Goal: Transaction & Acquisition: Subscribe to service/newsletter

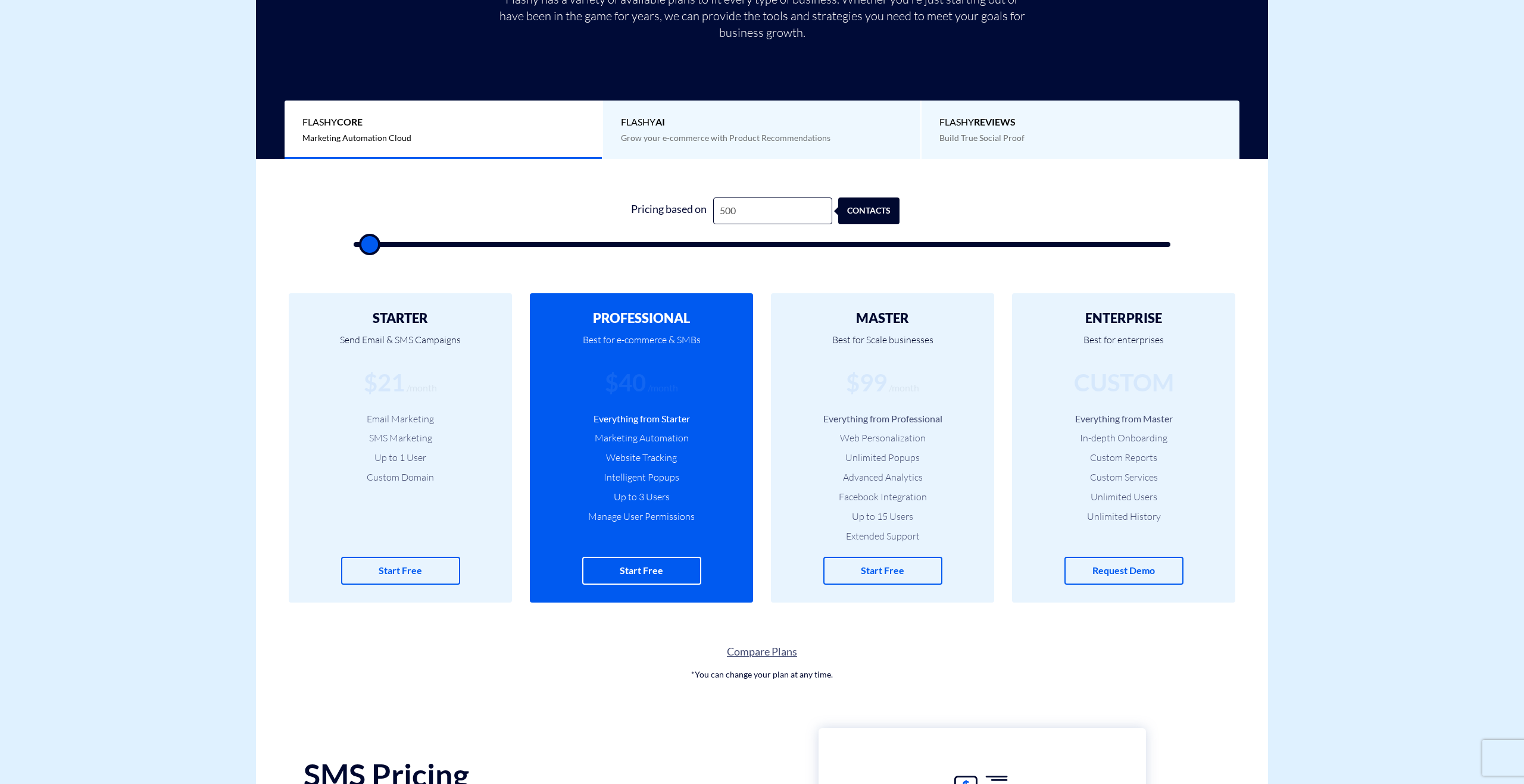
scroll to position [315, 0]
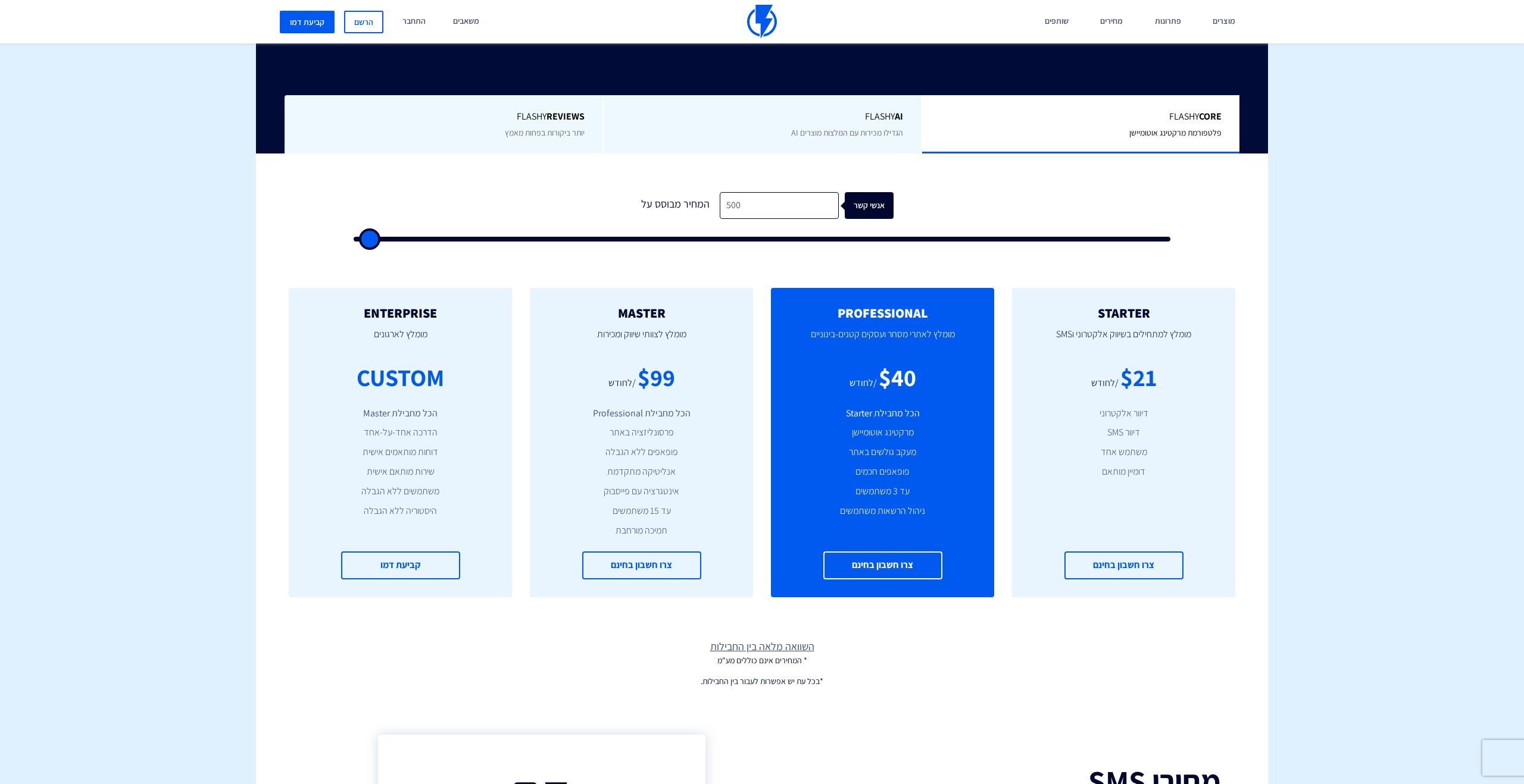
scroll to position [266, 0]
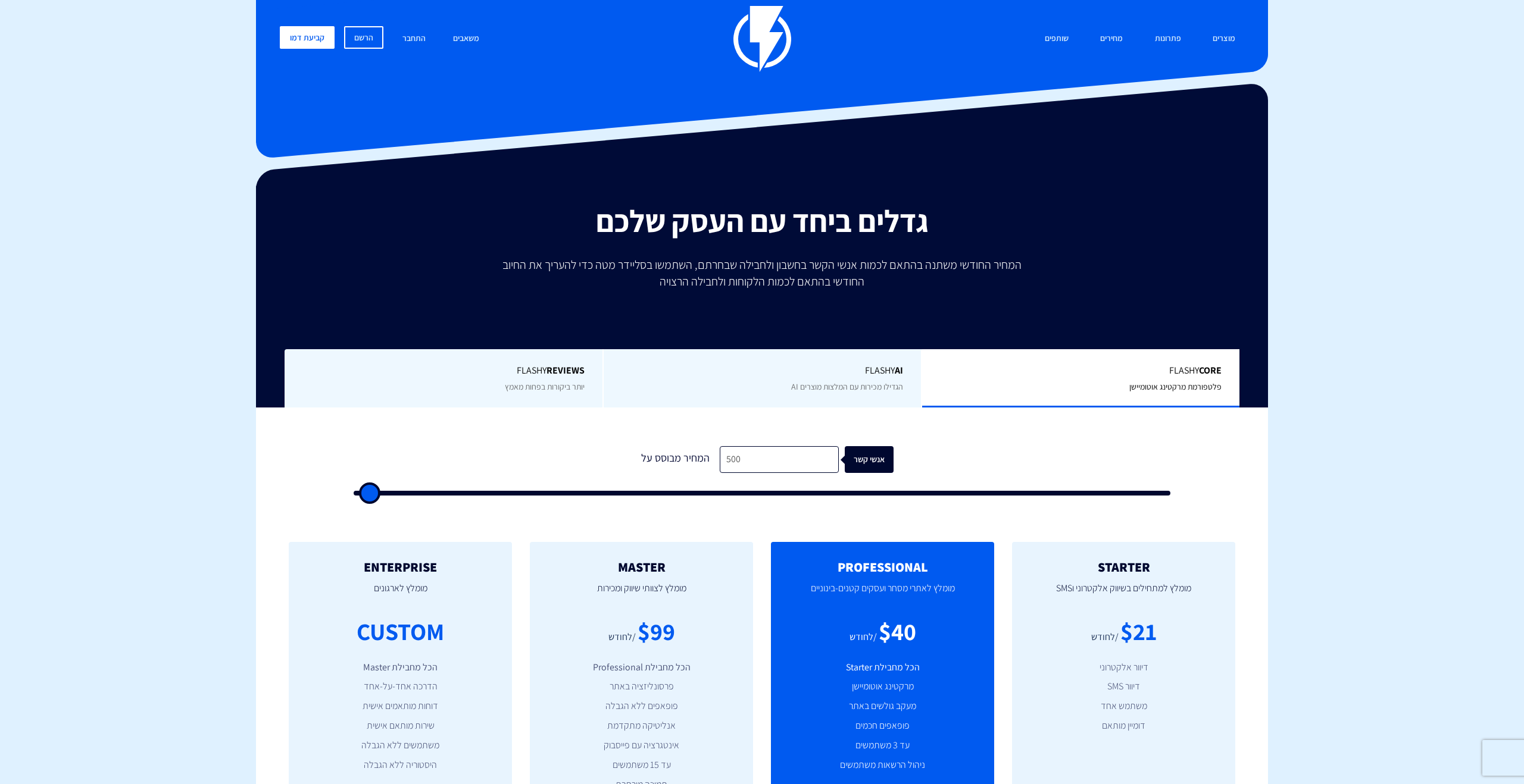
scroll to position [0, 0]
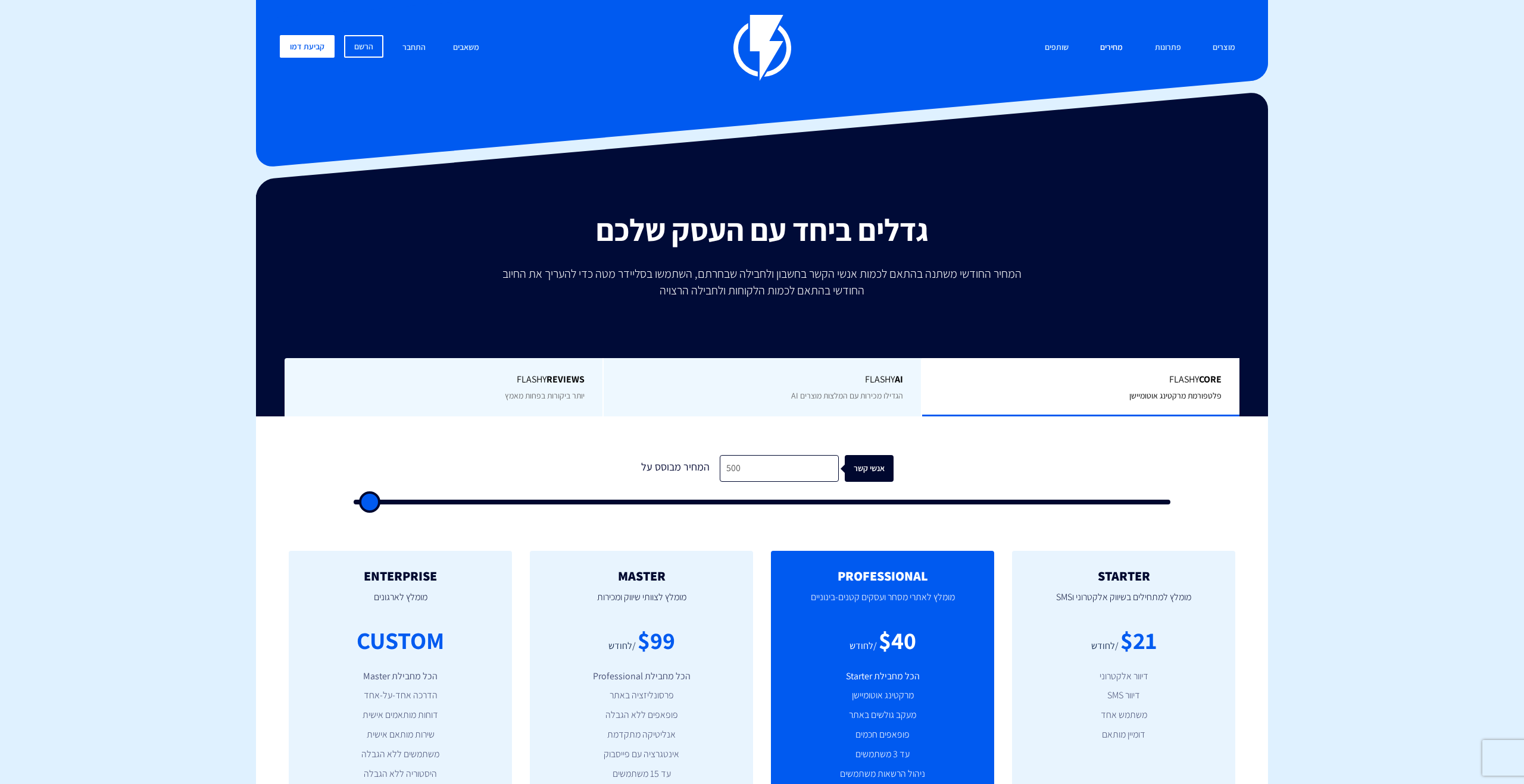
click at [1119, 49] on link "מחירים" at bounding box center [1111, 47] width 40 height 26
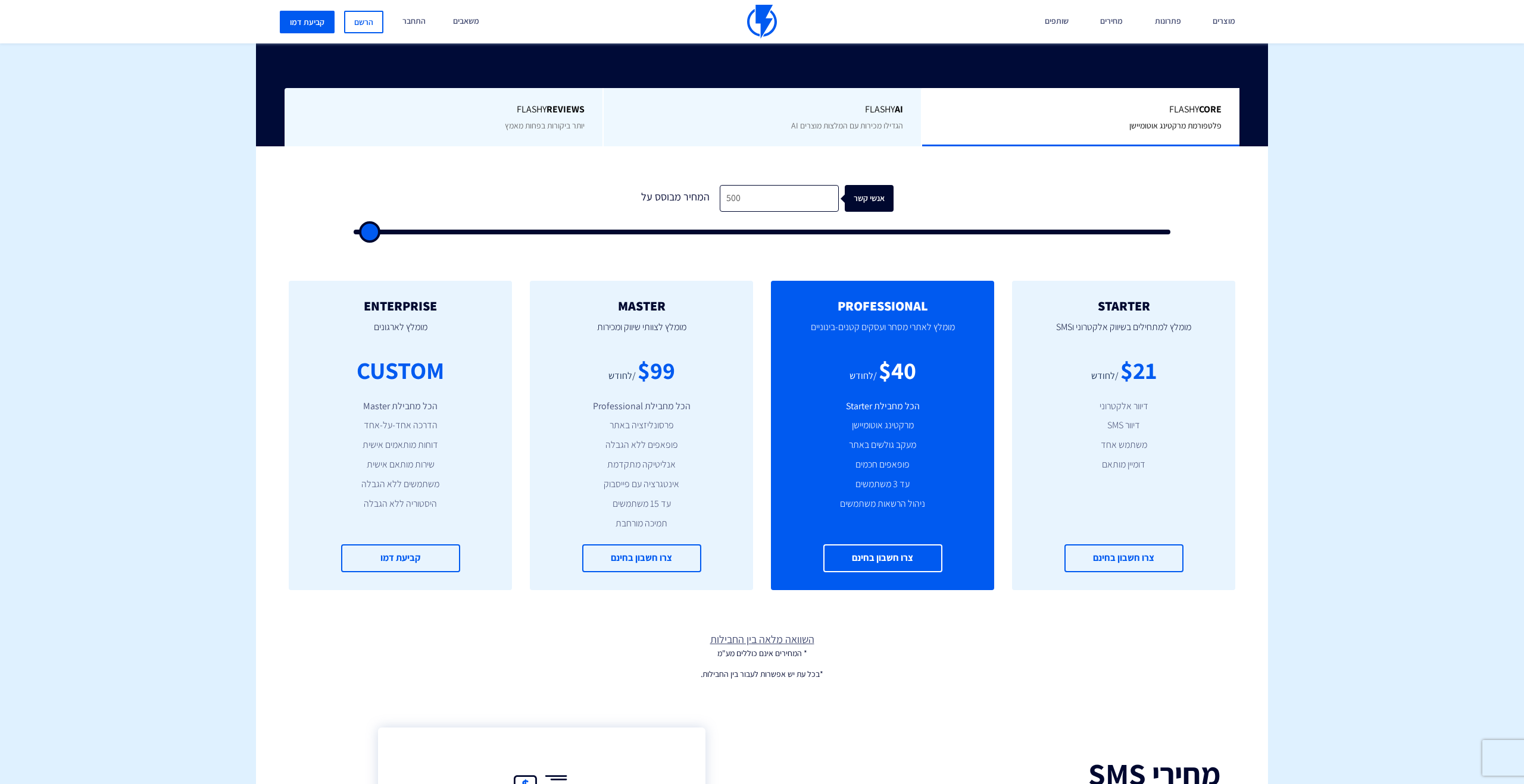
scroll to position [275, 0]
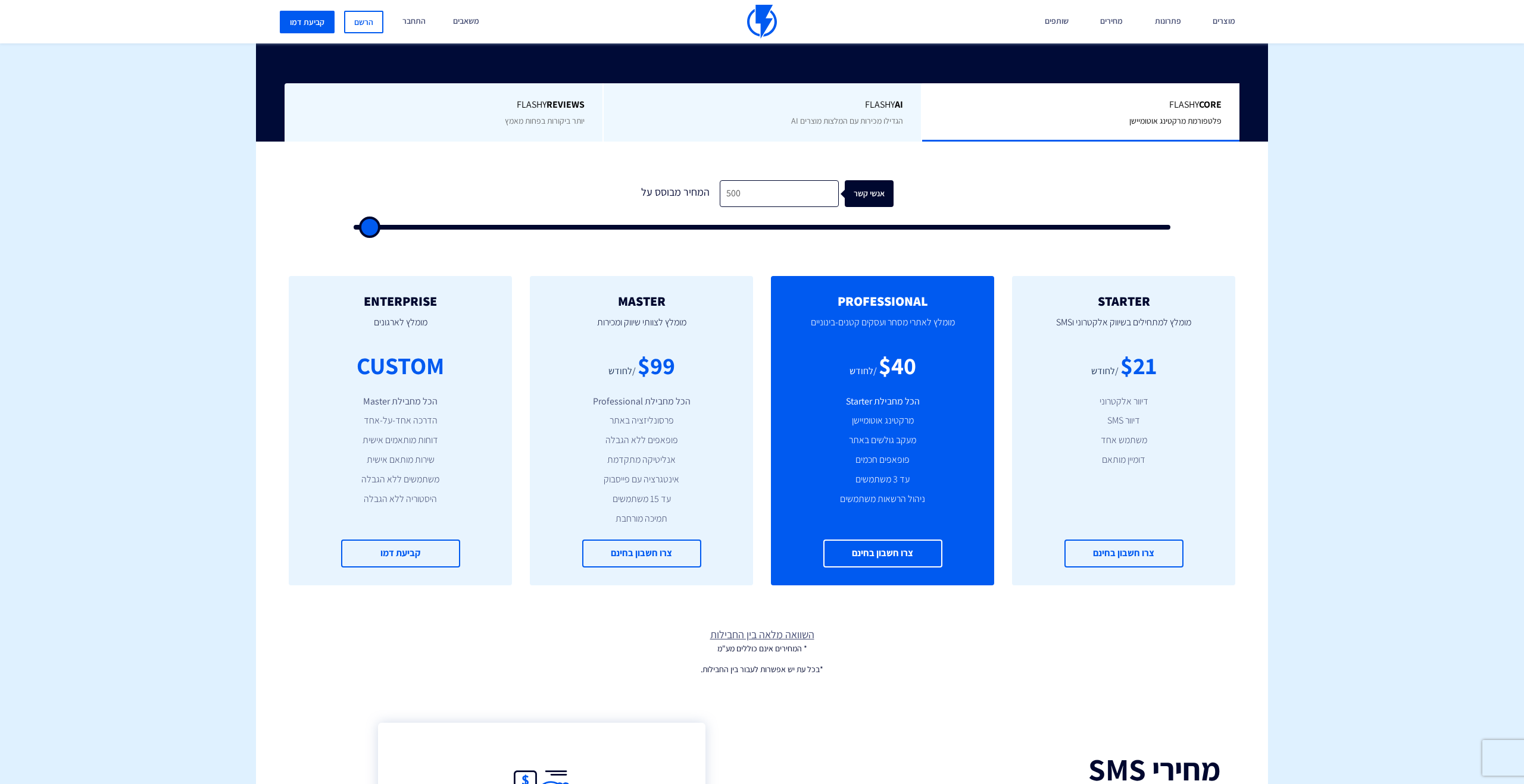
click at [570, 517] on li "תמיכה מורחבת" at bounding box center [641, 519] width 188 height 14
click at [530, 551] on div "MASTER [PERSON_NAME] לצוותי שיווק ומכירות $99 /לחודש הכל מחבילת Professional פר…" at bounding box center [641, 431] width 223 height 309
click at [1207, 447] on li "משתמש אחד" at bounding box center [1124, 440] width 188 height 14
click at [1125, 554] on link "צרו חשבון בחינם" at bounding box center [1124, 554] width 119 height 28
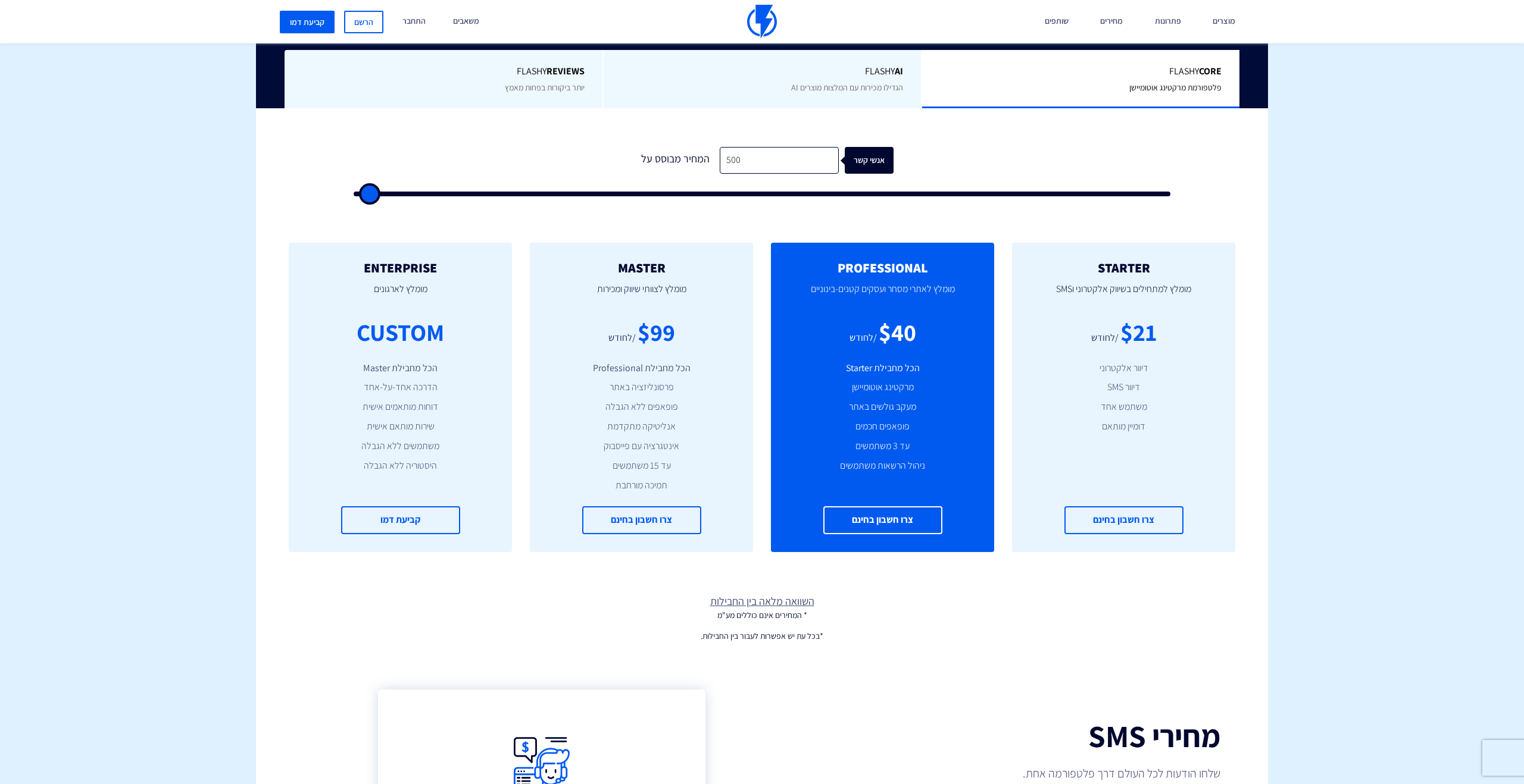
scroll to position [320, 0]
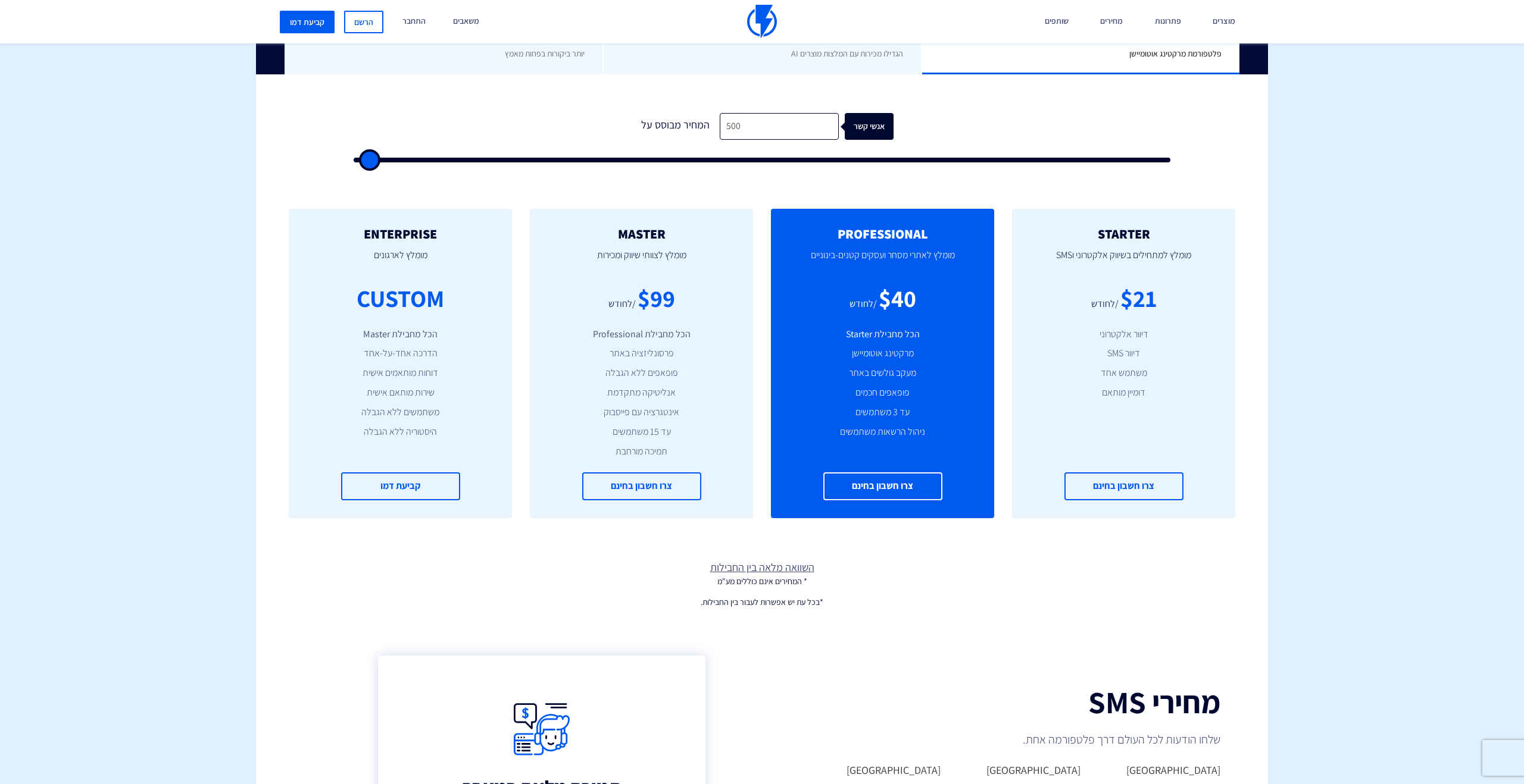
scroll to position [344, 0]
click at [1261, 433] on div "STARTER מומלץ למתחילים בשיווק אלקטרוני וSMS $21 /לחודש דיוור אלקטרוני דיוור SMS…" at bounding box center [762, 362] width 1012 height 357
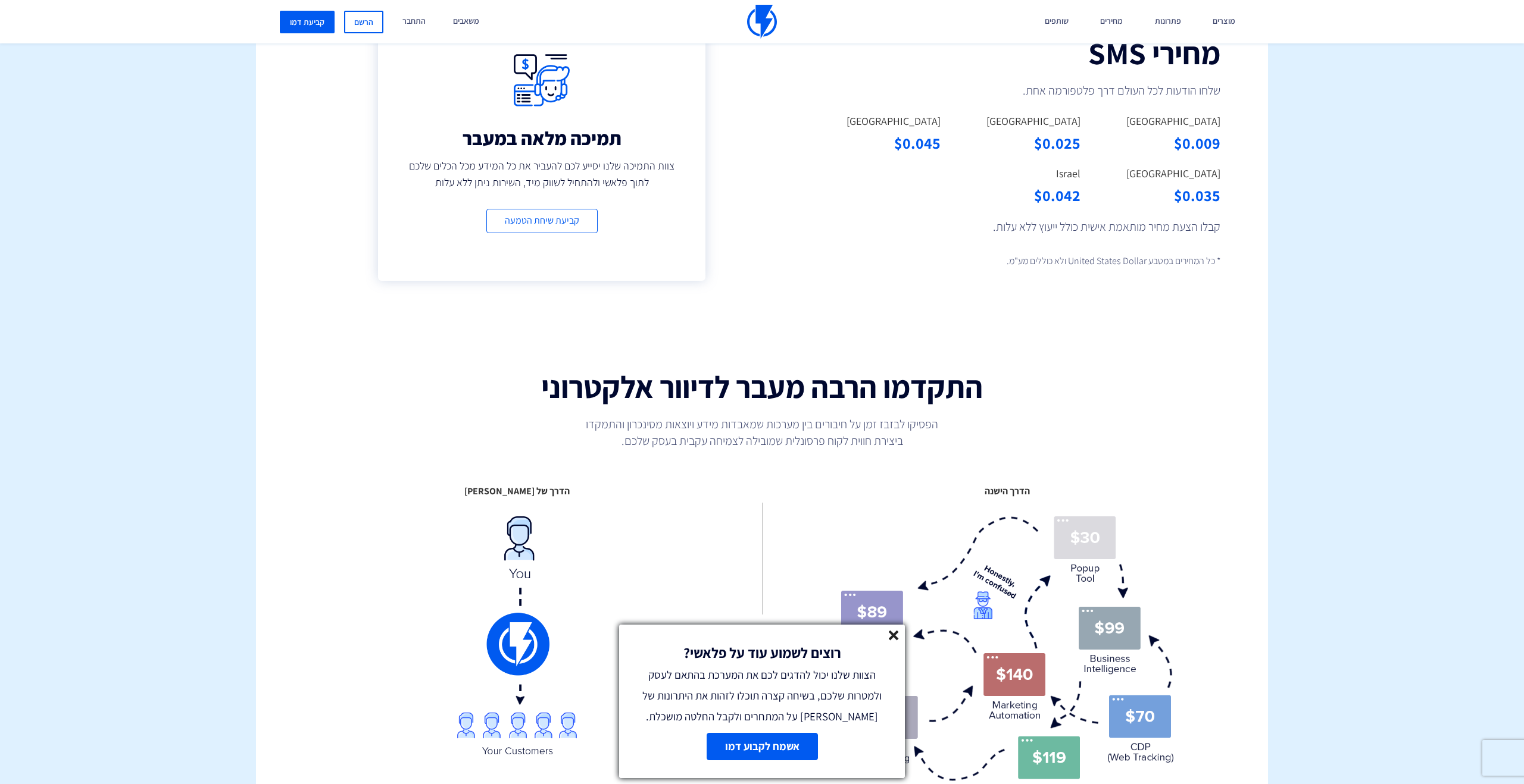
scroll to position [972, 0]
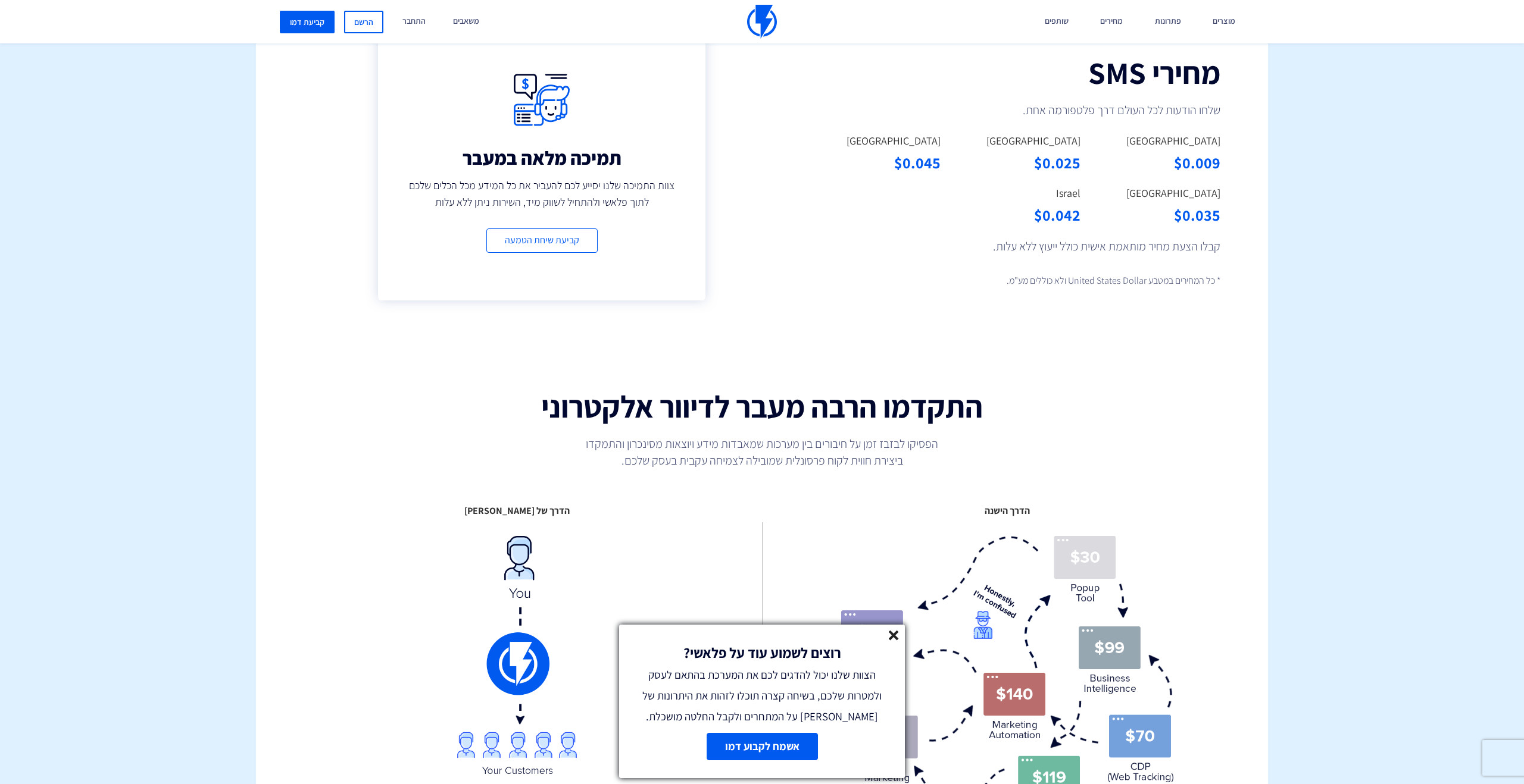
click at [892, 635] on line at bounding box center [894, 635] width 9 height 9
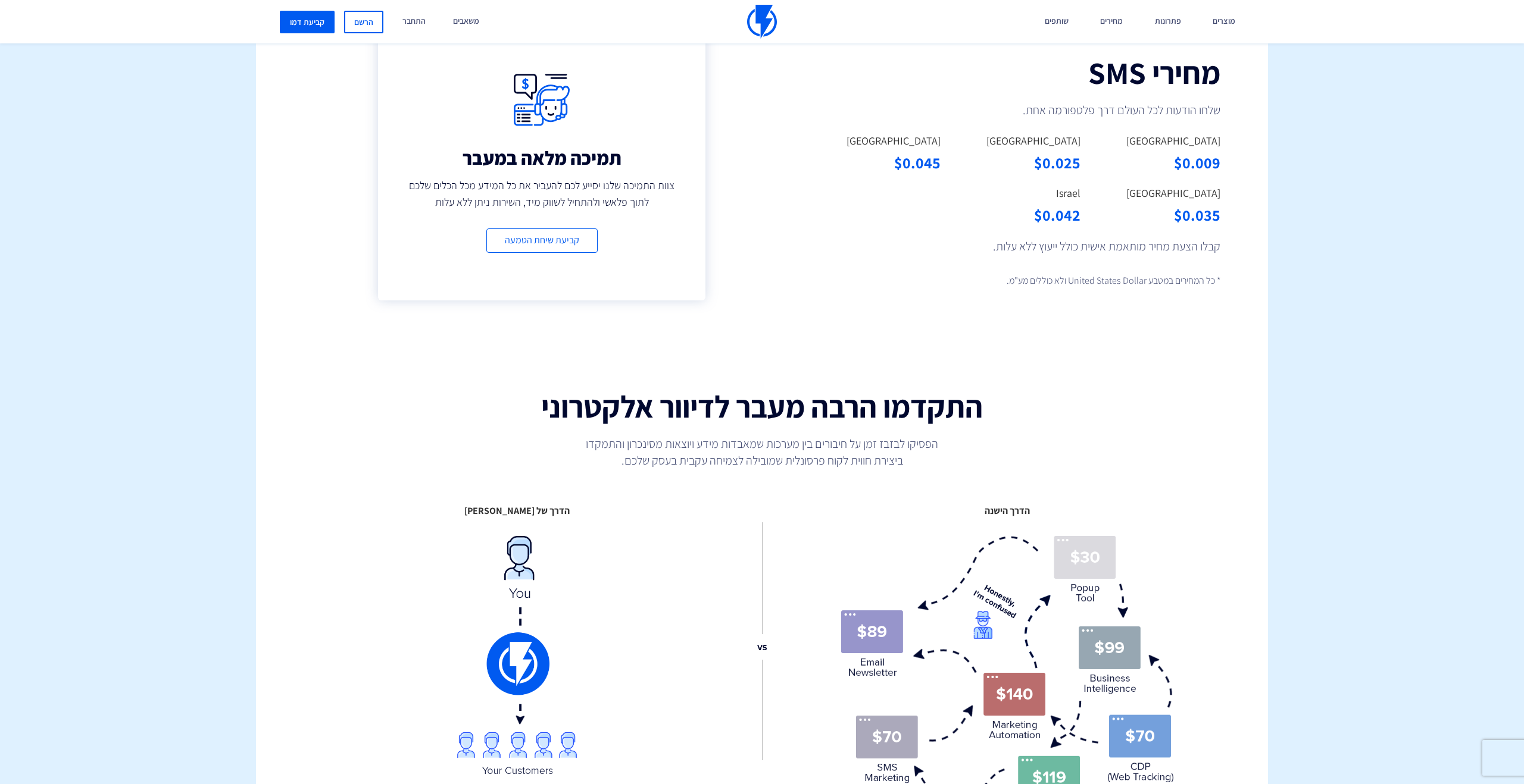
click at [1023, 474] on div "התקדמו הרבה מעבר לדיוור אלקטרוני הפסיקו לבזבז זמן על חיבורים [PERSON_NAME] מערכ…" at bounding box center [761, 441] width 657 height 127
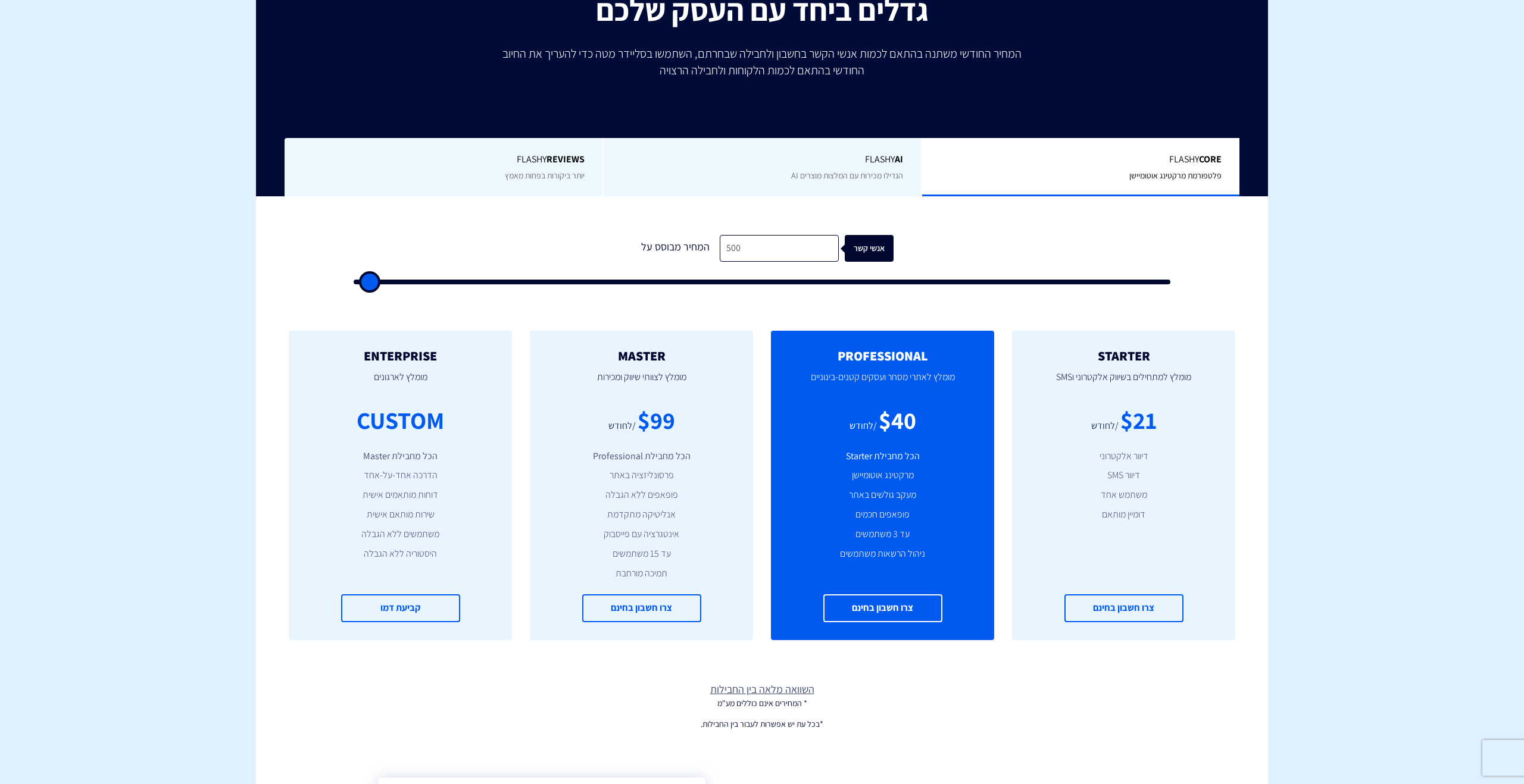
scroll to position [220, 0]
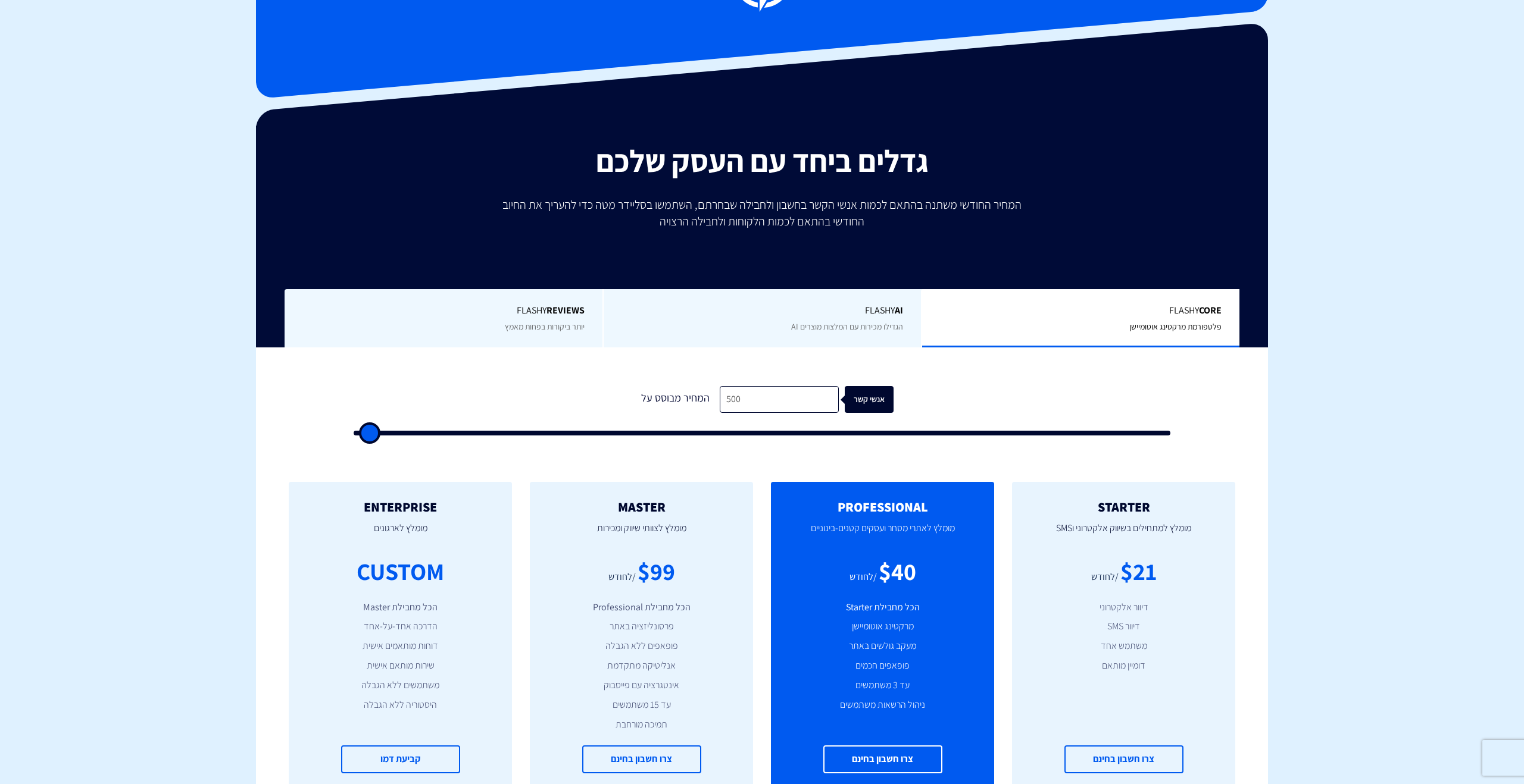
scroll to position [0, 0]
